Goal: Task Accomplishment & Management: Use online tool/utility

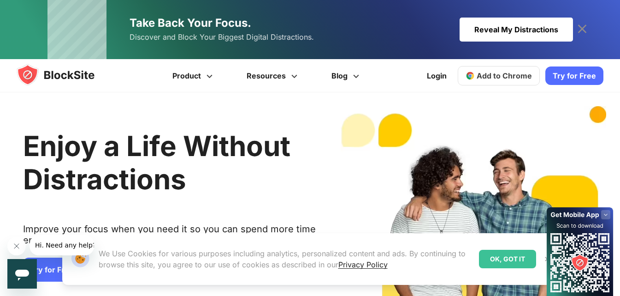
click at [506, 106] on div "Enjoy a Life Without Distractions Improve your focus when you need it so you ca…" at bounding box center [307, 240] width 627 height 296
click at [504, 76] on span "Add to Chrome" at bounding box center [504, 75] width 55 height 9
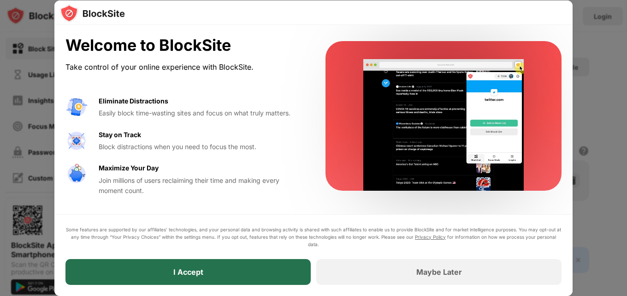
click at [218, 274] on div "I Accept" at bounding box center [187, 272] width 245 height 26
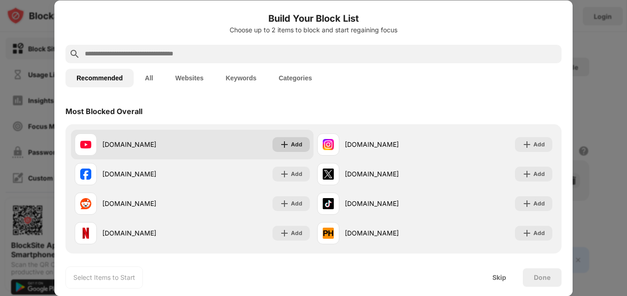
click at [287, 147] on div "Add" at bounding box center [291, 144] width 37 height 15
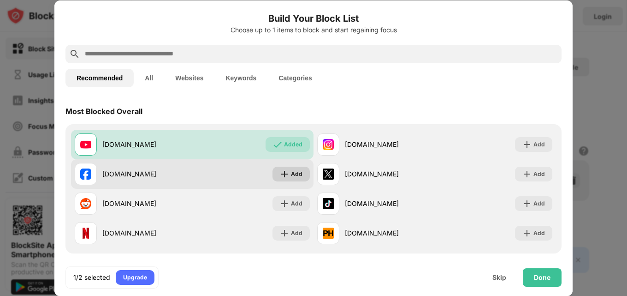
click at [291, 174] on div "Add" at bounding box center [297, 173] width 12 height 9
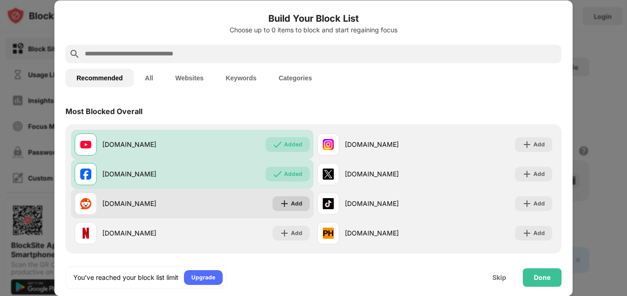
click at [291, 201] on div "Add" at bounding box center [297, 203] width 12 height 9
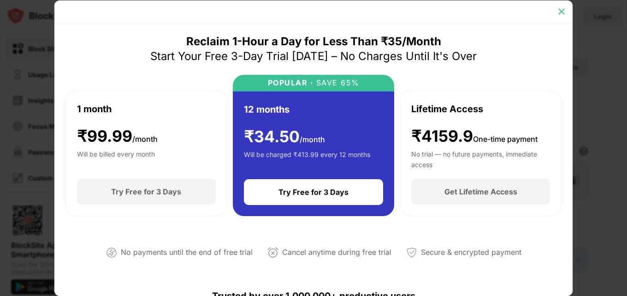
click at [561, 10] on img at bounding box center [561, 11] width 9 height 9
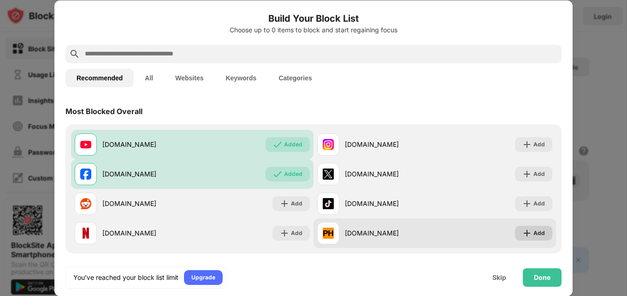
click at [536, 235] on div "Add" at bounding box center [540, 232] width 12 height 9
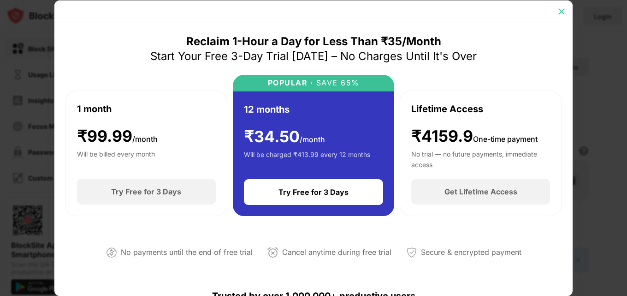
click at [565, 7] on img at bounding box center [561, 11] width 9 height 9
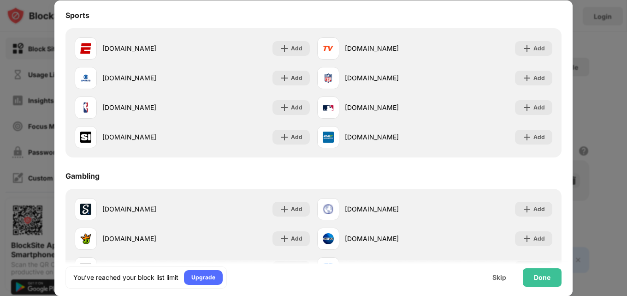
scroll to position [967, 0]
